Goal: Transaction & Acquisition: Subscribe to service/newsletter

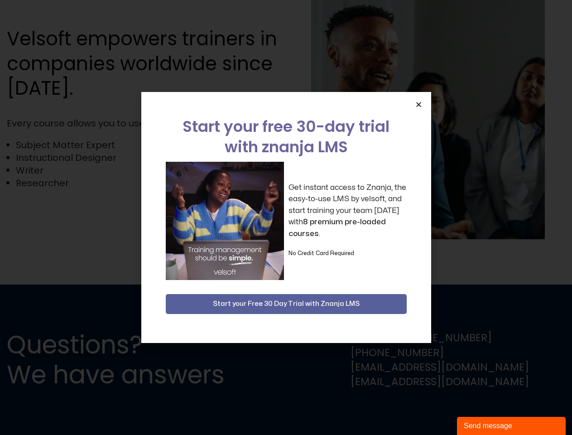
click at [286, 218] on div "Get instant access to Znanja, the easy-to-use LMS by velsoft, and start trainin…" at bounding box center [286, 221] width 241 height 118
click at [419, 104] on icon "Close" at bounding box center [419, 104] width 7 height 7
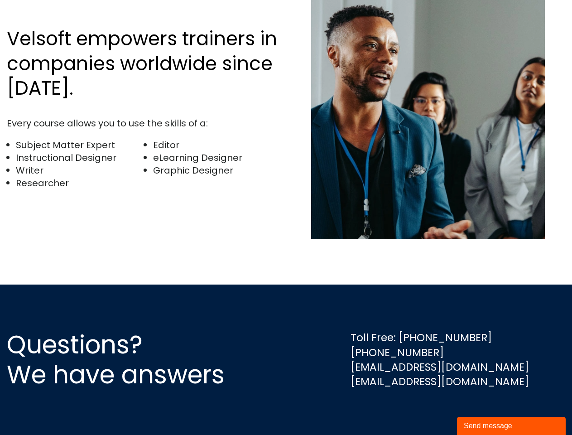
click at [512, 426] on div "Send message" at bounding box center [511, 426] width 95 height 11
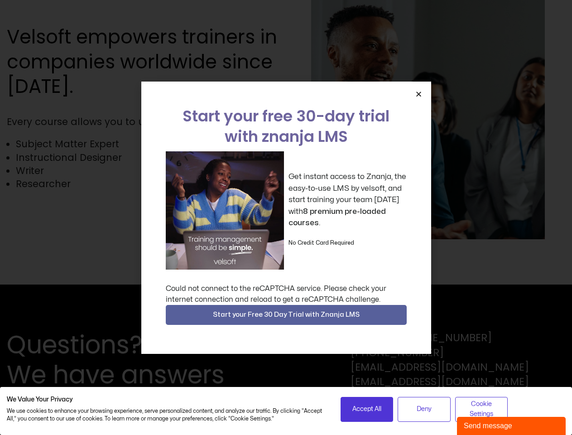
click at [286, 218] on div "Get instant access to Znanja, the easy-to-use LMS by velsoft, and start trainin…" at bounding box center [286, 210] width 241 height 118
click at [419, 94] on icon "Close" at bounding box center [419, 94] width 7 height 7
click at [286, 315] on span "Start your Free 30 Day Trial with Znanja LMS" at bounding box center [286, 315] width 147 height 11
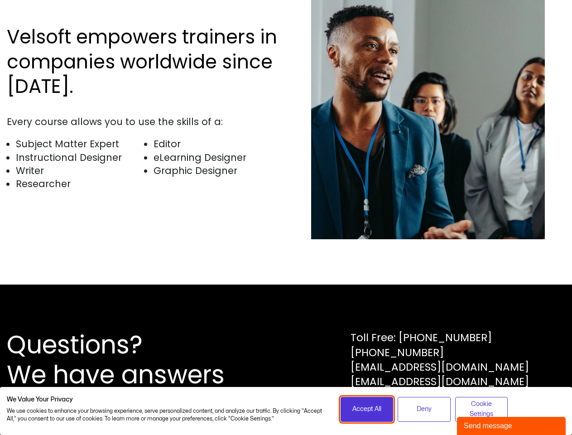
click at [367, 409] on span "Accept All" at bounding box center [367, 409] width 29 height 10
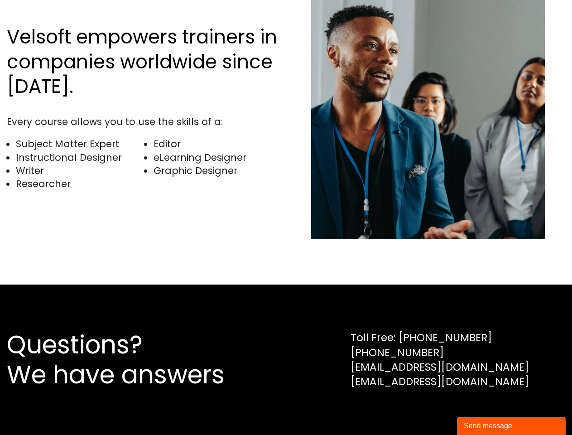
click at [424, 409] on div "Questions? We have answers Toll Free: 1-800-730-7115 1-902-755-1884 sales@velso…" at bounding box center [286, 360] width 572 height 150
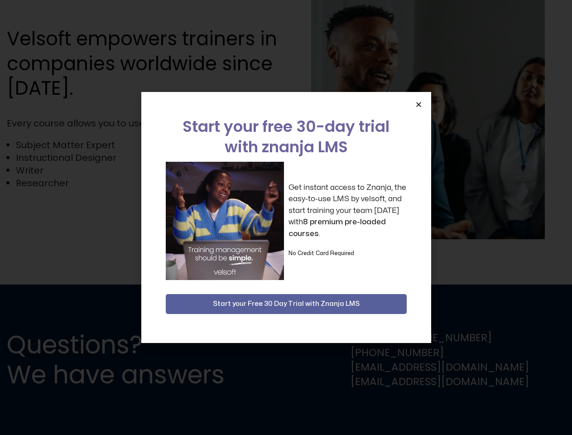
scroll to position [1781, 0]
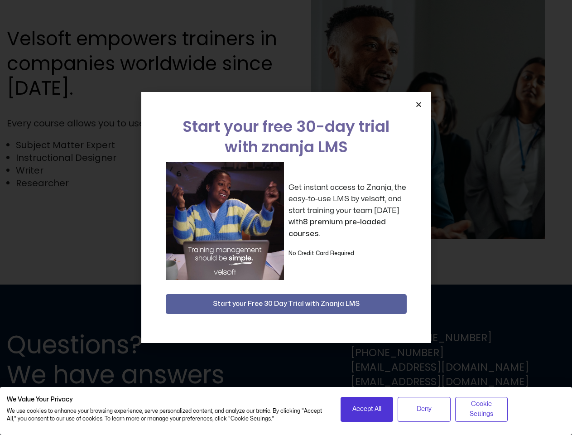
click at [286, 218] on div "Get instant access to Znanja, the easy-to-use LMS by velsoft, and start trainin…" at bounding box center [286, 221] width 241 height 118
click at [419, 104] on icon "Close" at bounding box center [419, 104] width 7 height 7
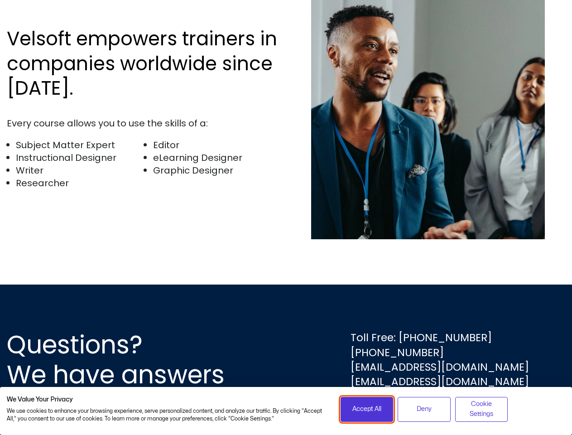
click at [367, 409] on span "Accept All" at bounding box center [367, 409] width 29 height 10
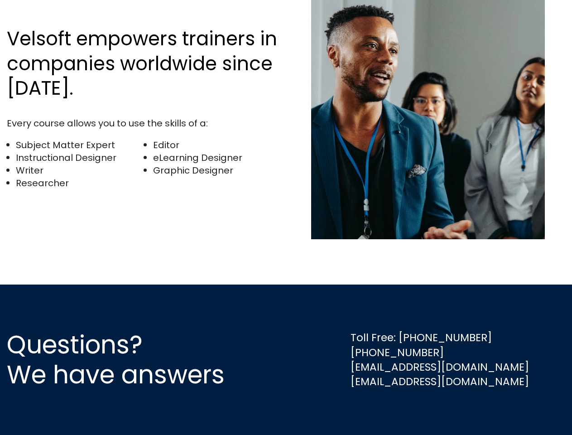
click at [424, 409] on div "Questions? We have answers Toll Free: [PHONE_NUMBER] [PHONE_NUMBER] [EMAIL_ADDR…" at bounding box center [286, 360] width 572 height 150
click at [482, 409] on div "Questions? We have answers Toll Free: [PHONE_NUMBER] [PHONE_NUMBER] [EMAIL_ADDR…" at bounding box center [286, 360] width 572 height 150
